Goal: Check status: Check status

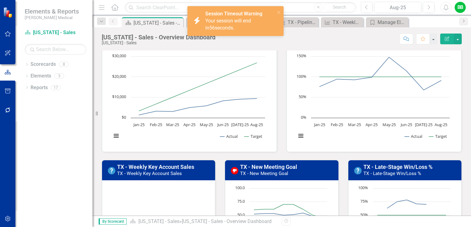
scroll to position [123, 0]
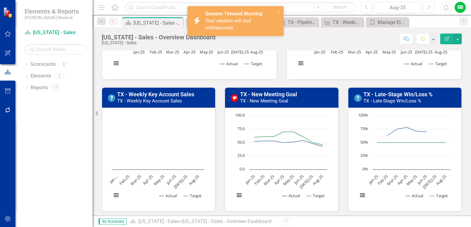
click at [396, 202] on rect "Interactive chart" at bounding box center [404, 159] width 99 height 92
click at [435, 99] on h3 "TX - Late-Stage Win/Loss % TX - Late-Stage Win/Loss %" at bounding box center [410, 98] width 94 height 12
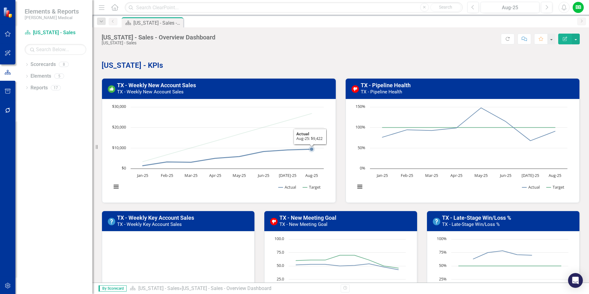
drag, startPoint x: 312, startPoint y: 150, endPoint x: 240, endPoint y: 50, distance: 122.8
click at [240, 50] on div "Texas - Sales - Overview Dashboard Texas - Sales Score: N/A Aug-25 Completed Re…" at bounding box center [340, 154] width 497 height 255
click at [116, 160] on rect "Interactive chart" at bounding box center [218, 150] width 219 height 92
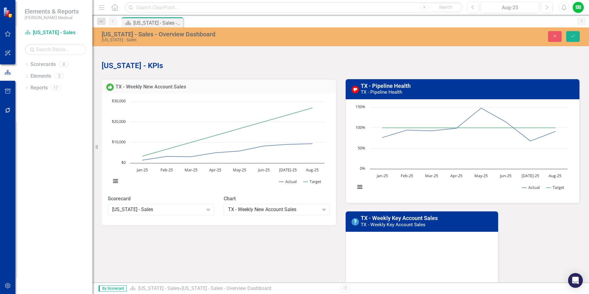
click at [120, 178] on rect "Interactive chart" at bounding box center [218, 144] width 220 height 92
click at [118, 179] on button "View chart menu, Chart" at bounding box center [115, 181] width 9 height 9
click at [165, 186] on rect "Interactive chart" at bounding box center [218, 144] width 220 height 92
click at [118, 141] on text "$10,000" at bounding box center [119, 142] width 14 height 6
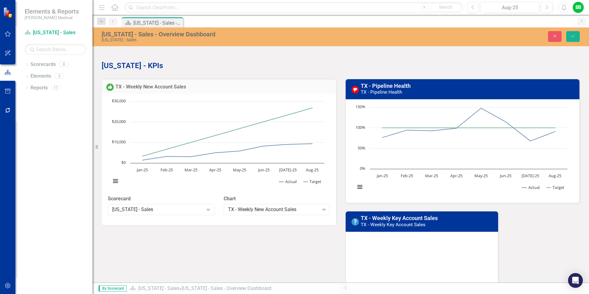
click at [118, 141] on text "$10,000" at bounding box center [119, 142] width 14 height 6
click at [471, 33] on button "Save" at bounding box center [574, 36] width 14 height 11
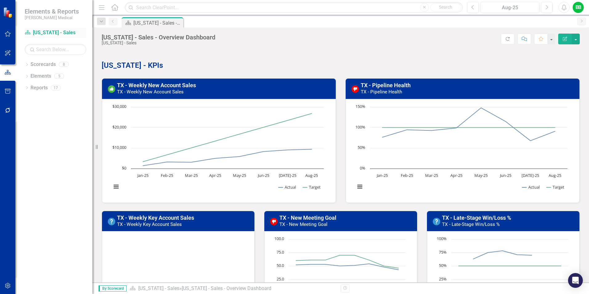
click at [53, 31] on link "Scorecard Texas - Sales" at bounding box center [56, 32] width 62 height 7
click at [143, 86] on link "TX - Weekly New Account Sales" at bounding box center [156, 85] width 79 height 6
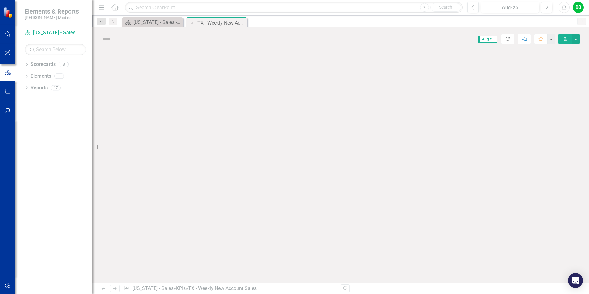
click at [143, 86] on div at bounding box center [340, 167] width 497 height 232
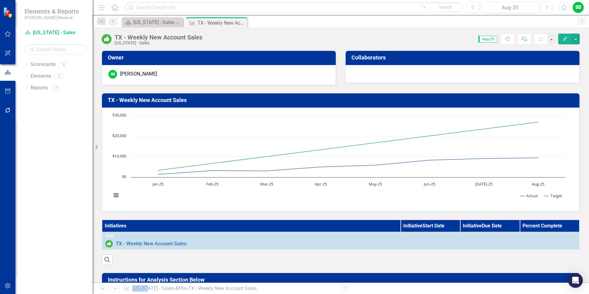
click at [471, 38] on icon "Edit" at bounding box center [566, 39] width 6 height 4
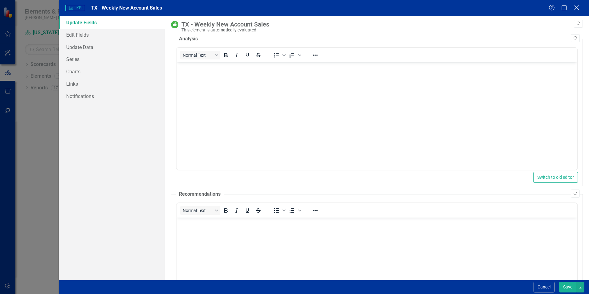
click at [471, 7] on icon "Close" at bounding box center [577, 8] width 8 height 6
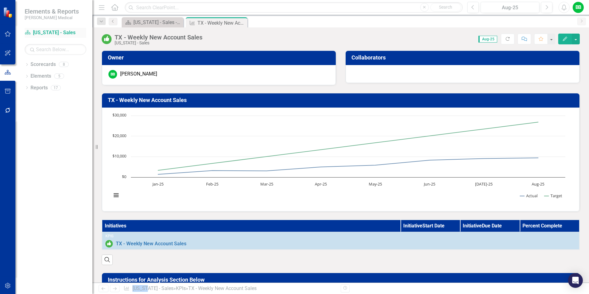
click at [43, 33] on link "Scorecard Texas - Sales" at bounding box center [56, 32] width 62 height 7
